Goal: Use online tool/utility: Utilize a website feature to perform a specific function

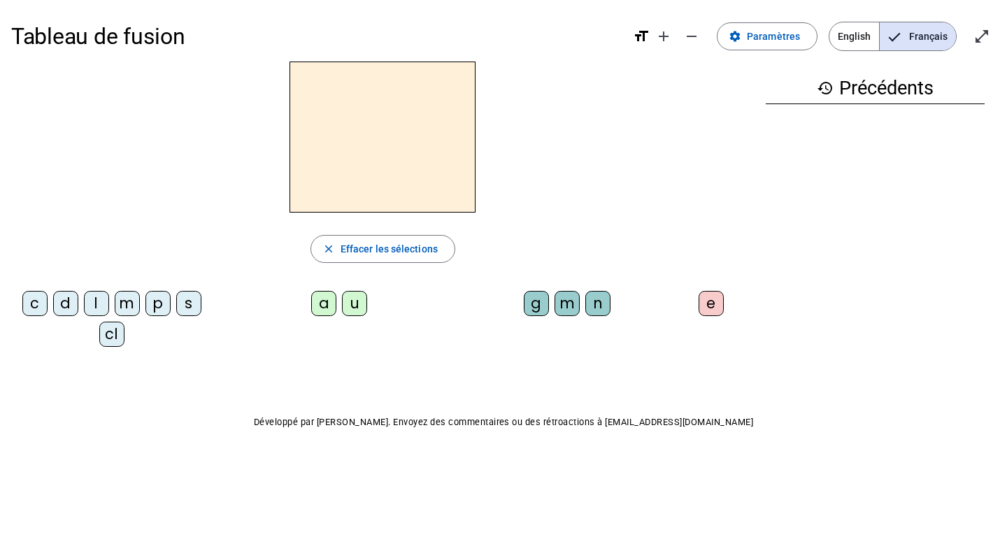
click at [124, 308] on div "m" at bounding box center [127, 303] width 25 height 25
click at [124, 313] on div "m" at bounding box center [127, 303] width 25 height 25
click at [120, 311] on div "m" at bounding box center [127, 303] width 25 height 25
click at [116, 320] on letter-bubble "m" at bounding box center [130, 306] width 31 height 31
click at [123, 313] on div "m" at bounding box center [127, 303] width 25 height 25
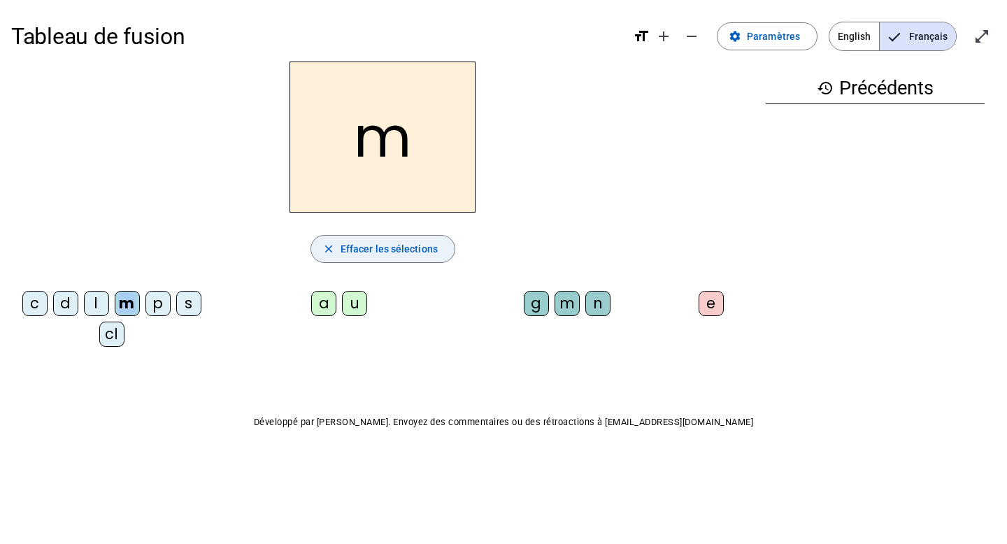
click at [336, 259] on span "button" at bounding box center [382, 249] width 143 height 34
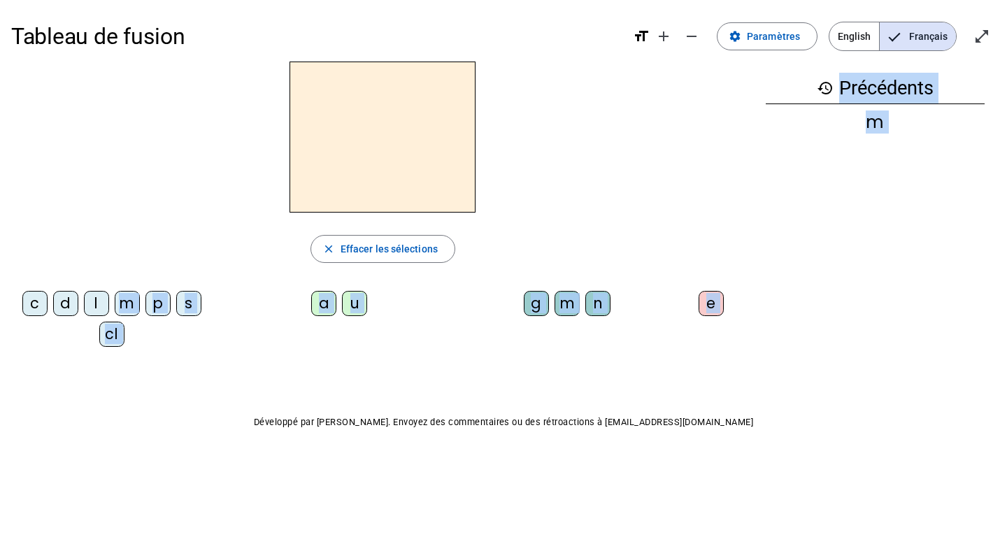
click at [106, 366] on div "Tableau de fusion format_size add remove settings Paramètres English Français o…" at bounding box center [503, 252] width 1007 height 505
click at [107, 357] on div "c d l m p s cl" at bounding box center [114, 321] width 206 height 73
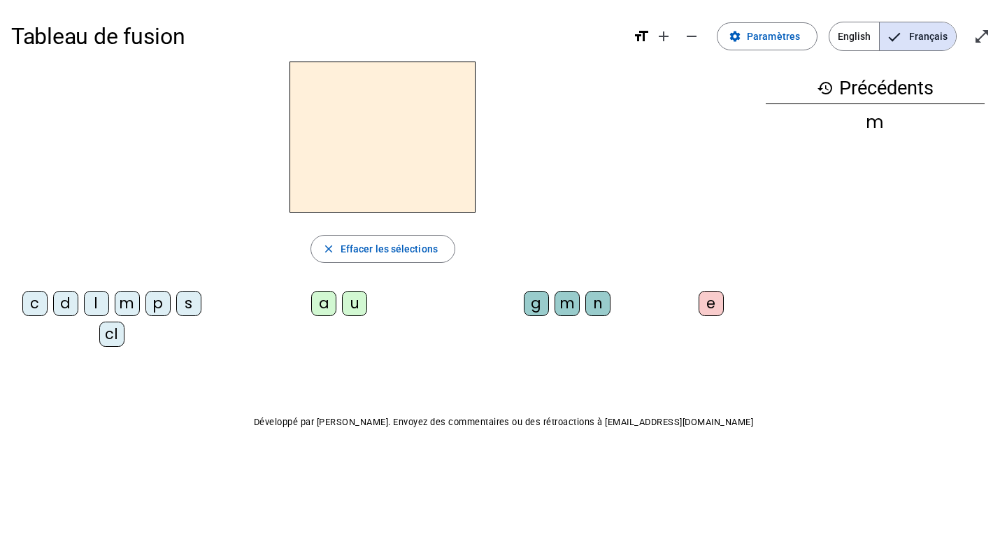
click at [108, 352] on div "c d l m p s cl" at bounding box center [114, 321] width 206 height 73
click at [106, 350] on letter-bubble "cl" at bounding box center [114, 337] width 31 height 31
click at [324, 319] on letter-bubble "a" at bounding box center [326, 306] width 31 height 31
click at [559, 316] on letter-bubble "m" at bounding box center [569, 306] width 31 height 31
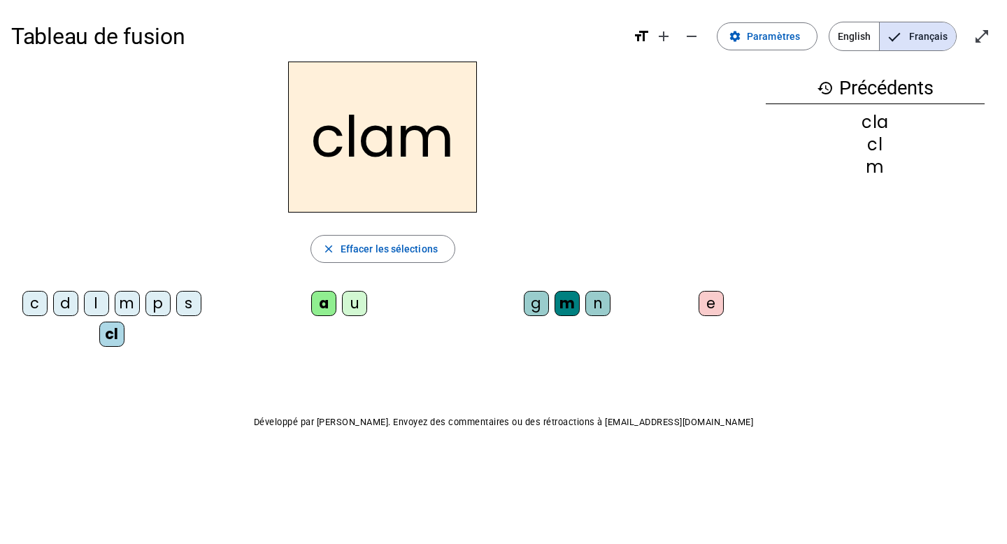
click at [708, 319] on letter-bubble "e" at bounding box center [713, 306] width 31 height 31
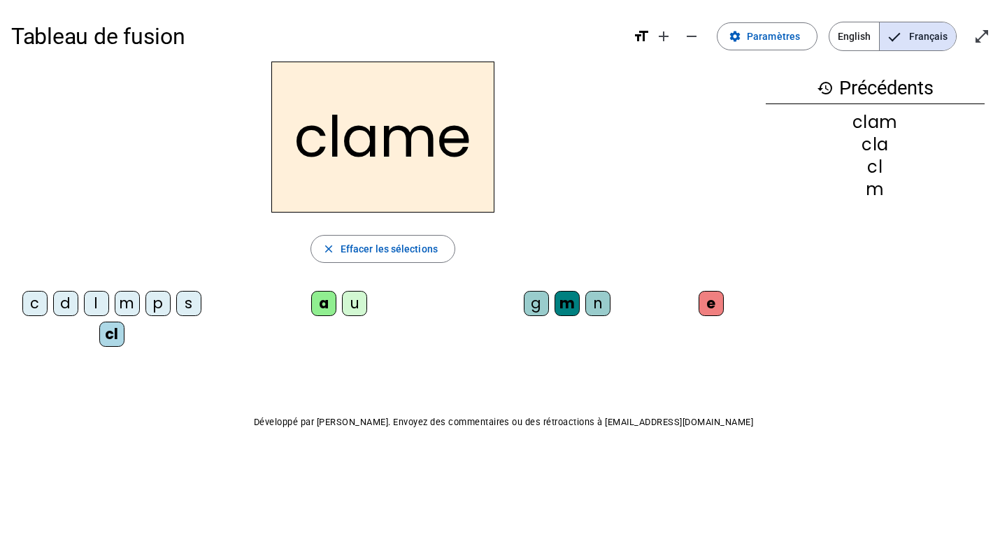
click at [90, 353] on div "c d l m p s cl" at bounding box center [114, 321] width 206 height 73
click at [93, 318] on letter-bubble "l" at bounding box center [99, 306] width 31 height 31
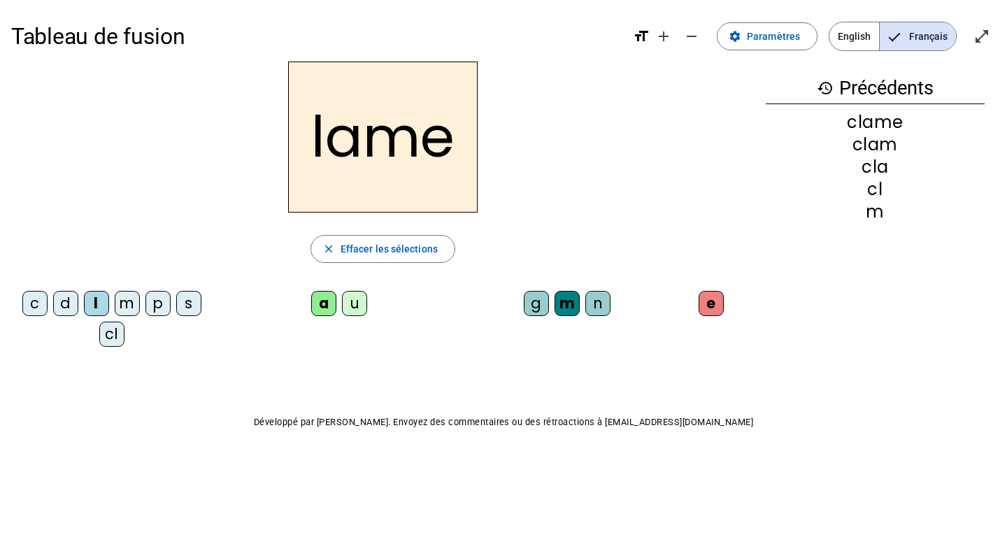
click at [62, 317] on letter-bubble "d" at bounding box center [68, 306] width 31 height 31
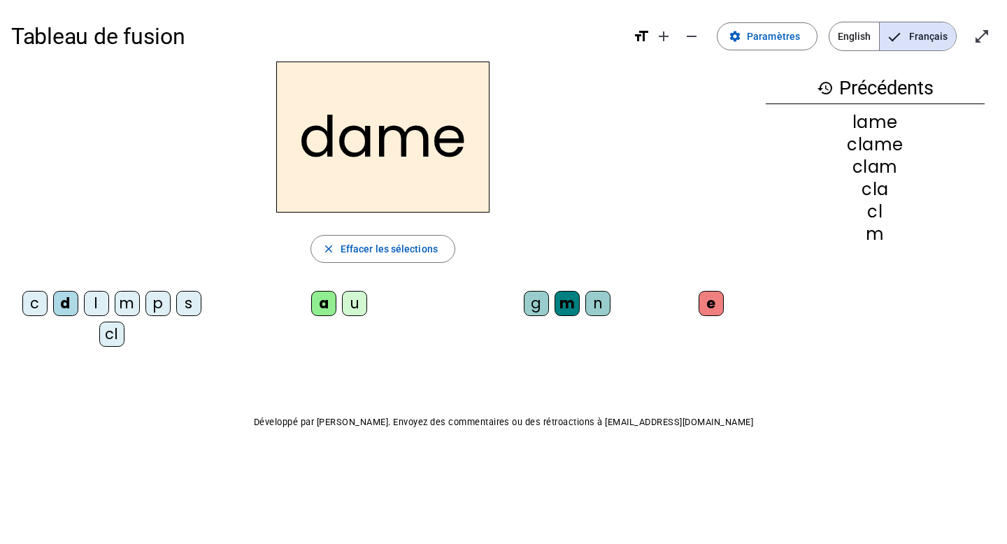
click at [33, 320] on letter-bubble "c" at bounding box center [37, 306] width 31 height 31
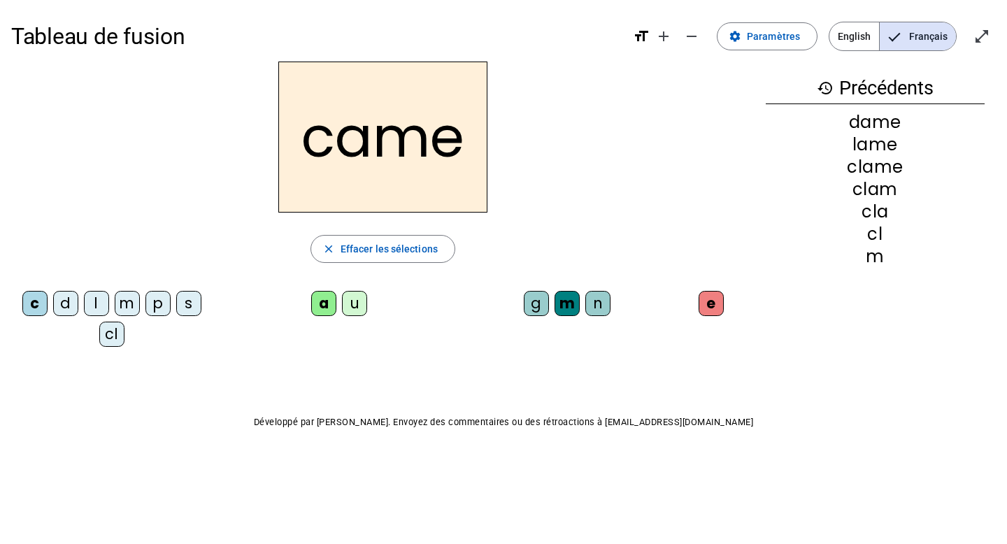
click at [595, 323] on div "g m n" at bounding box center [569, 306] width 206 height 42
click at [598, 320] on letter-bubble "n" at bounding box center [600, 306] width 31 height 31
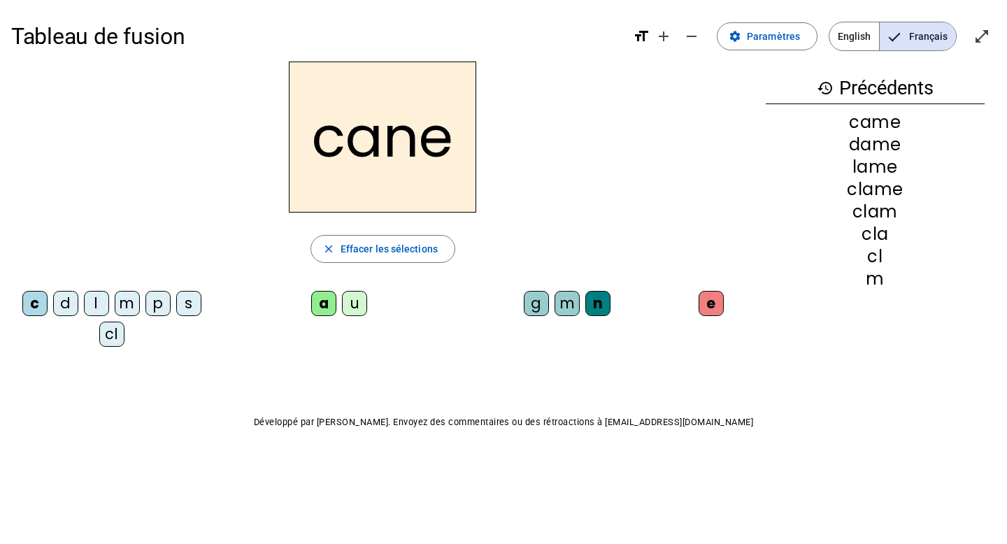
click at [536, 317] on letter-bubble "g" at bounding box center [539, 306] width 31 height 31
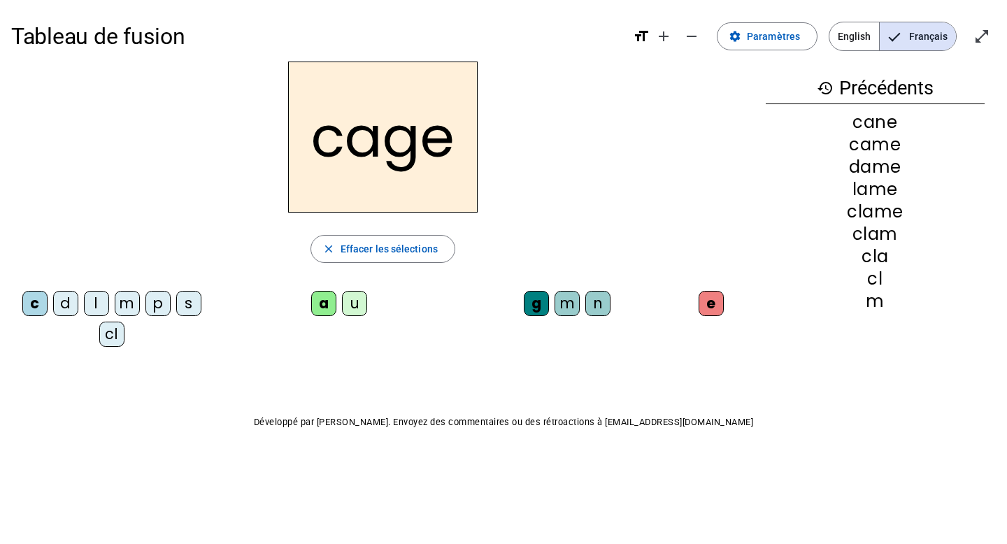
click at [157, 319] on letter-bubble "p" at bounding box center [160, 306] width 31 height 31
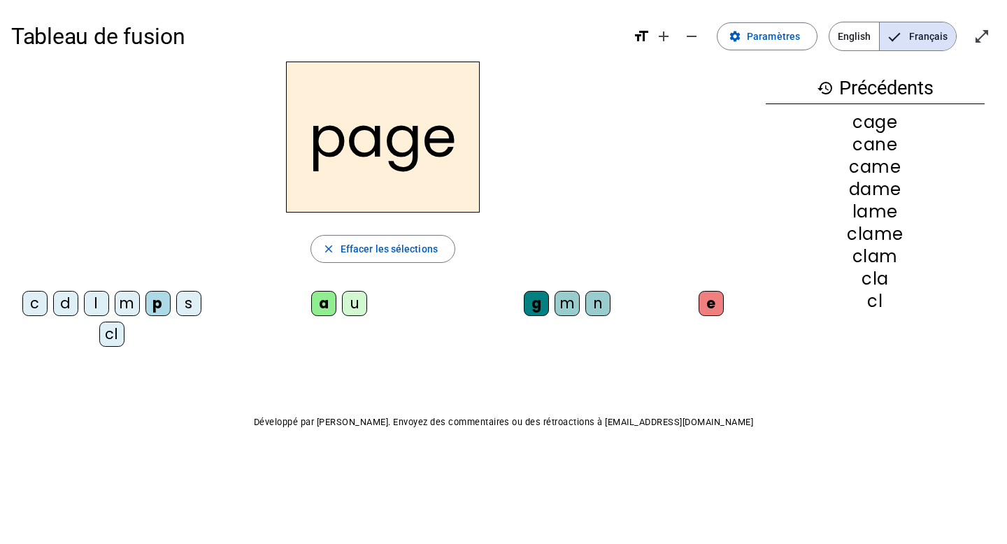
click at [181, 322] on div "c d l m p s cl" at bounding box center [114, 322] width 195 height 62
click at [183, 311] on div "s" at bounding box center [188, 303] width 25 height 25
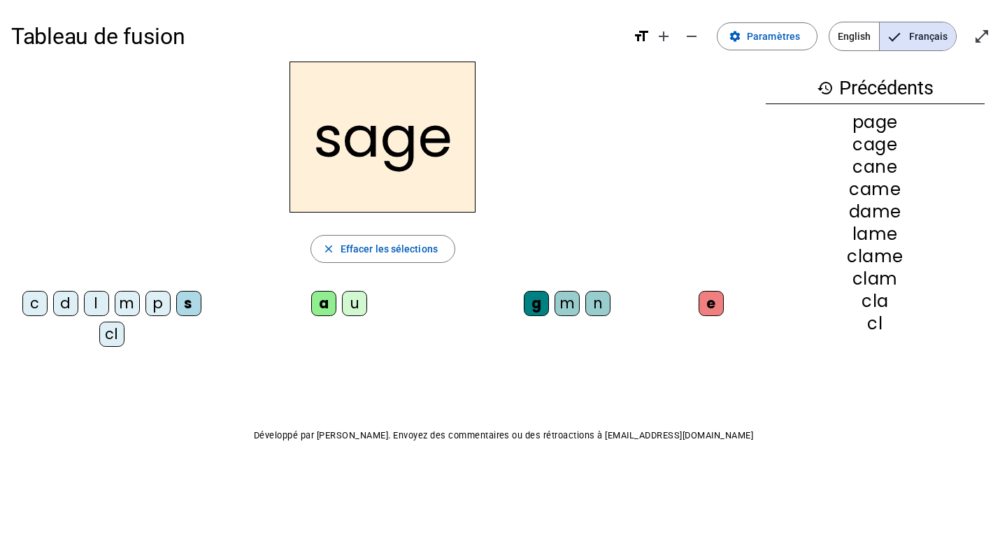
click at [123, 319] on letter-bubble "m" at bounding box center [130, 306] width 31 height 31
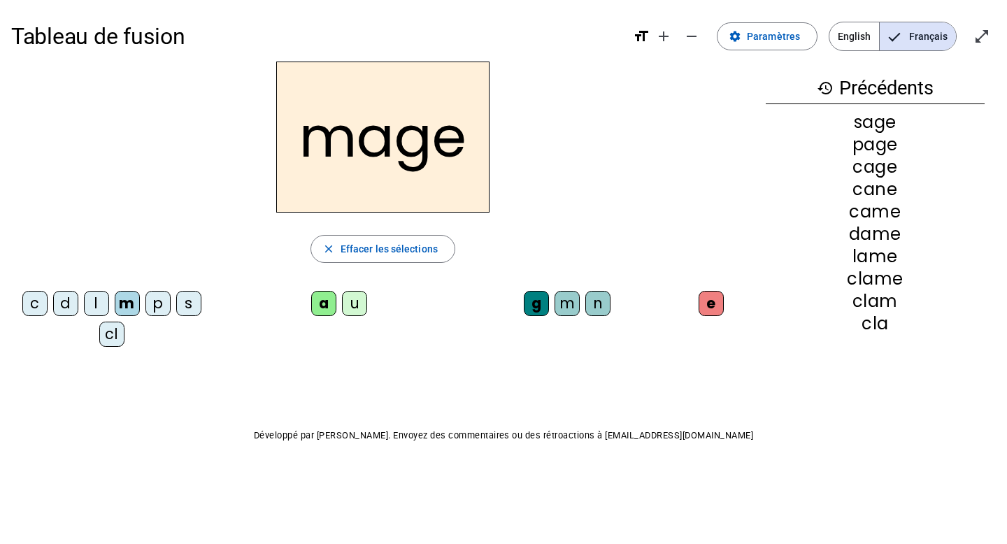
click at [345, 318] on letter-bubble "u" at bounding box center [357, 306] width 31 height 31
click at [92, 310] on div "l" at bounding box center [96, 303] width 25 height 25
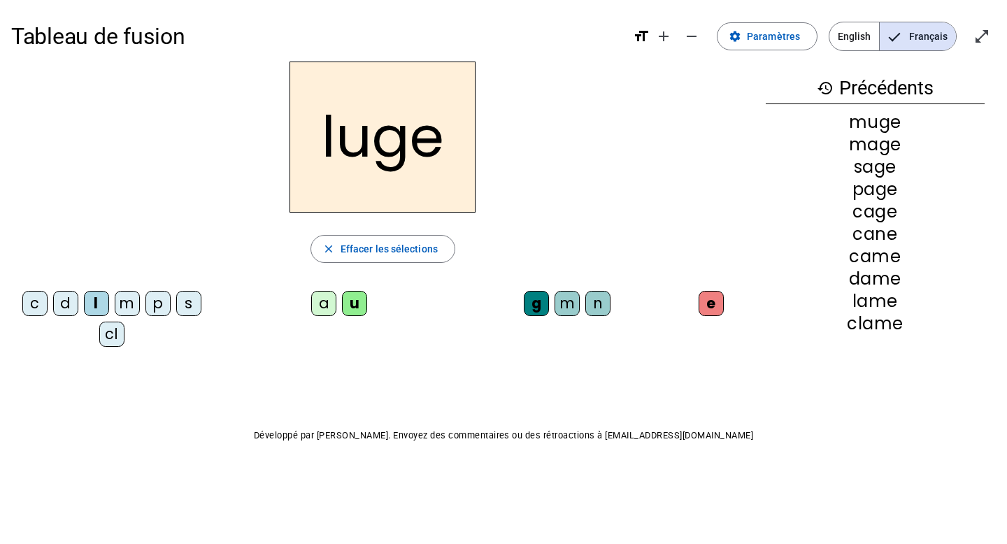
click at [591, 315] on div "n" at bounding box center [597, 303] width 25 height 25
